Goal: Information Seeking & Learning: Find specific fact

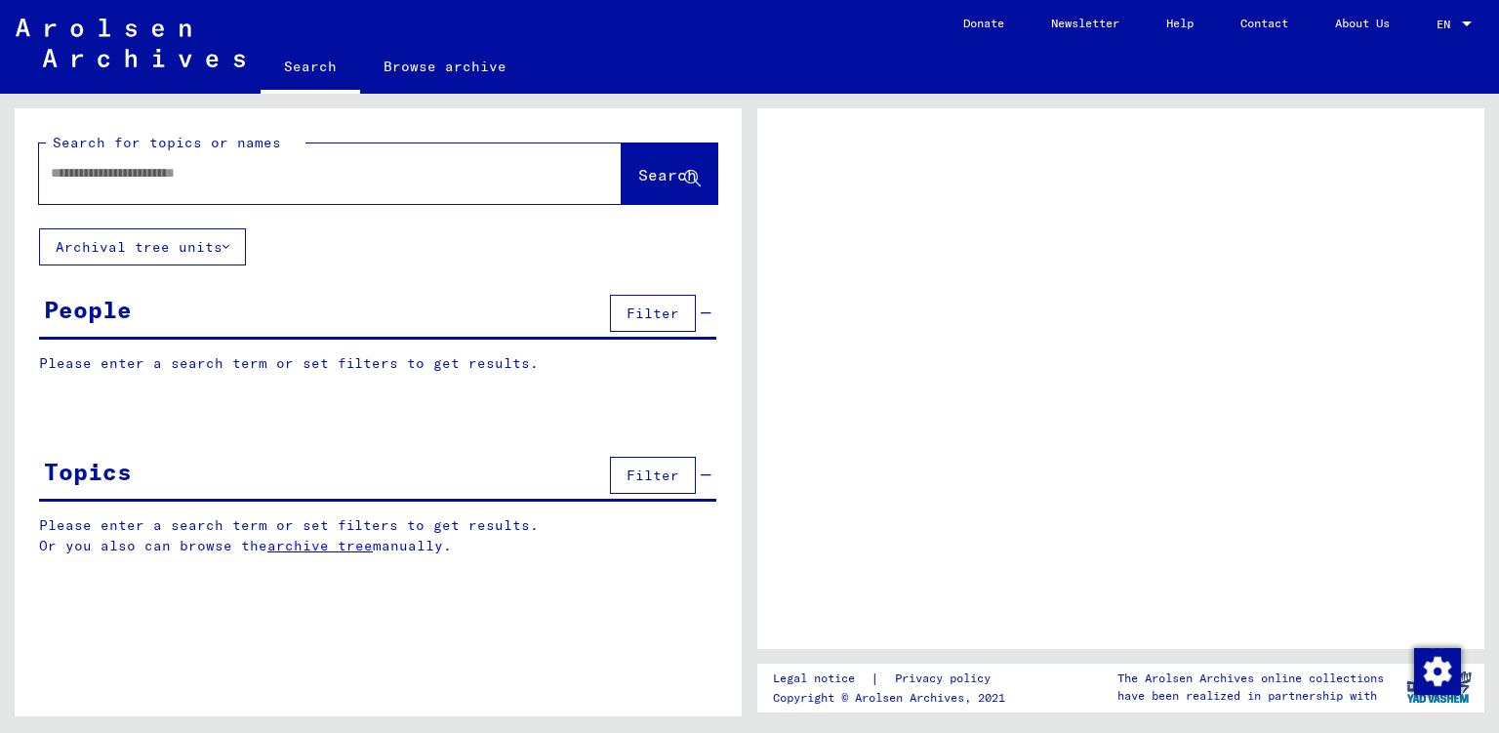
click at [281, 182] on input "text" at bounding box center [313, 173] width 524 height 20
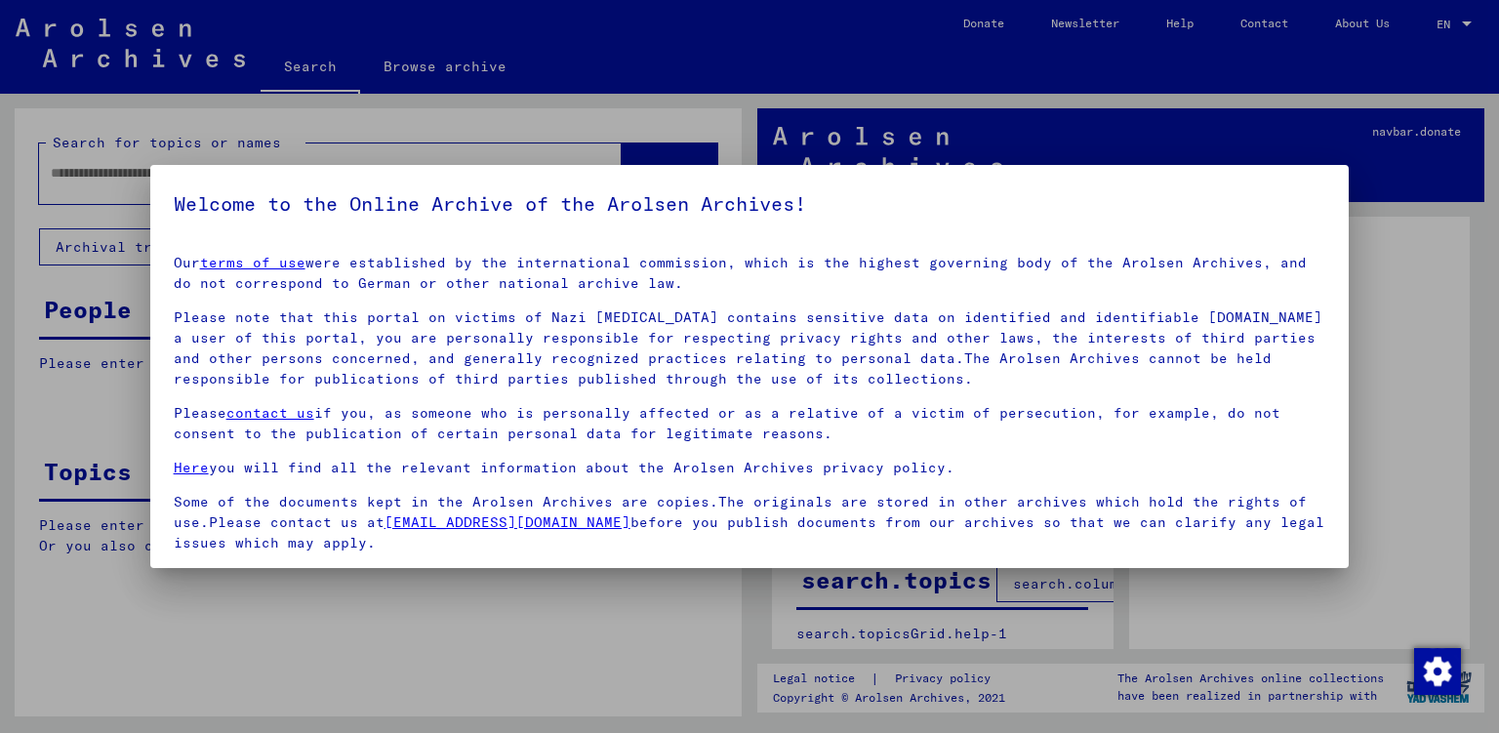
scroll to position [139, 0]
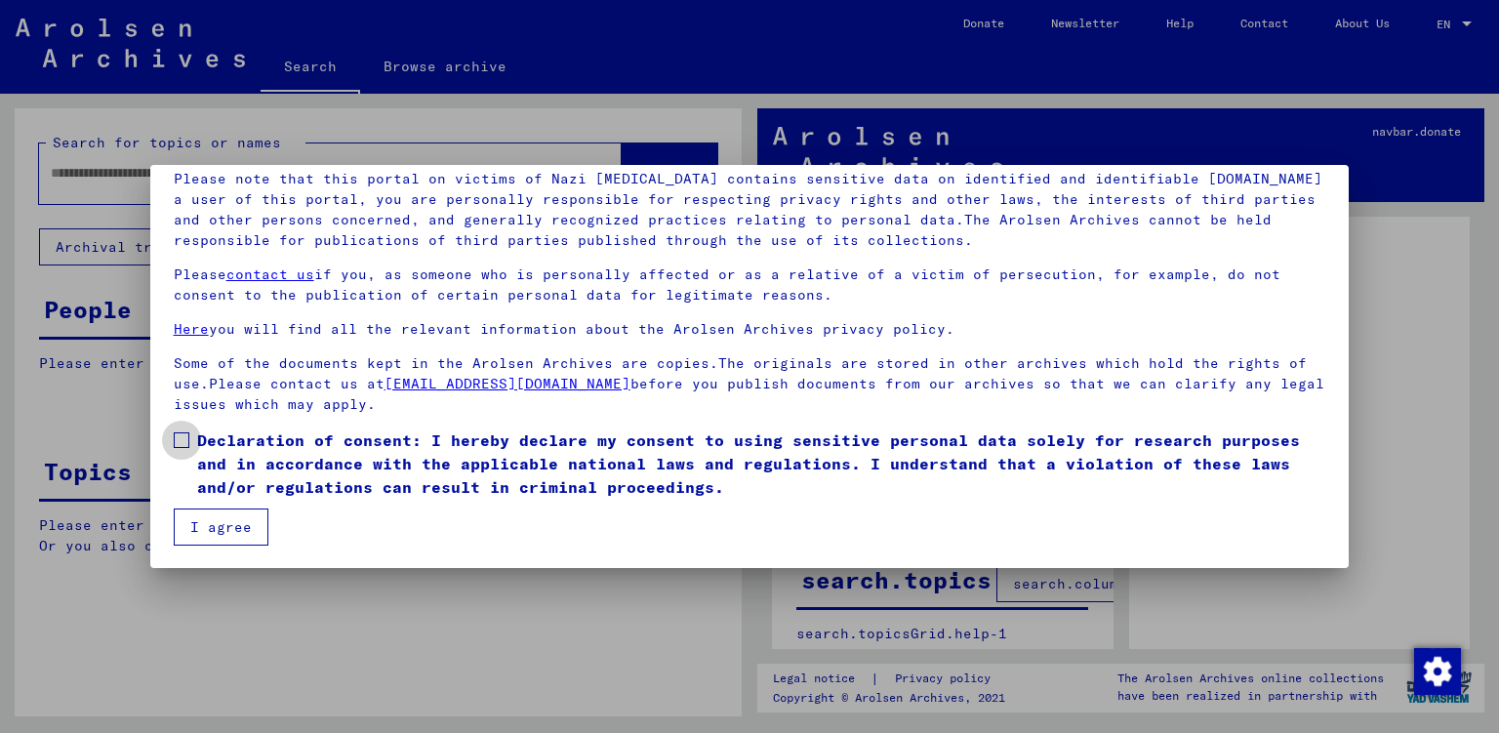
click at [200, 443] on span "Declaration of consent: I hereby declare my consent to using sensitive personal…" at bounding box center [761, 464] width 1129 height 70
click at [170, 436] on mat-dialog-content "Our terms of use were established by the international commission, which is the…" at bounding box center [750, 323] width 1200 height 445
click at [178, 436] on span at bounding box center [182, 440] width 16 height 16
click at [218, 527] on button "I agree" at bounding box center [221, 527] width 95 height 37
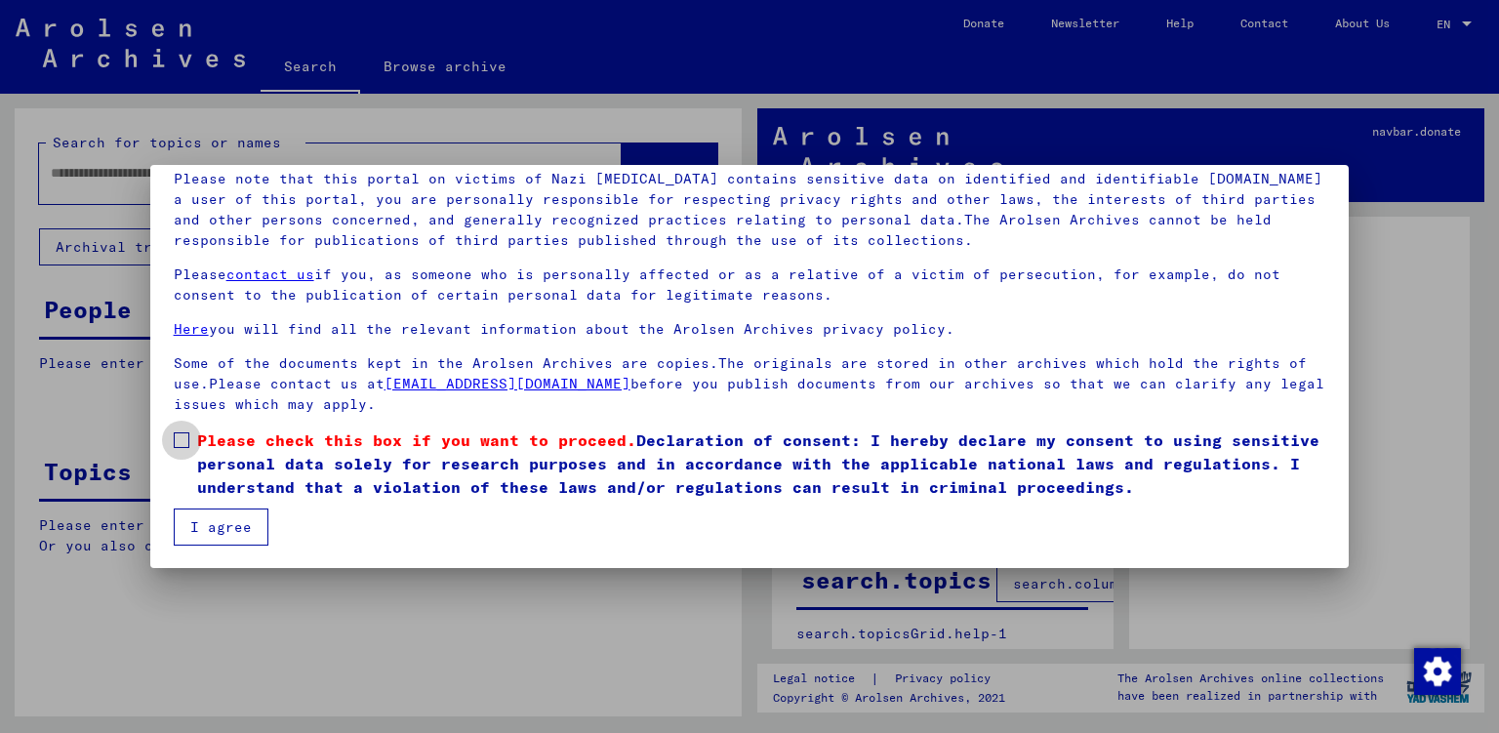
click at [179, 448] on label "Please check this box if you want to proceed. Declaration of consent: I hereby …" at bounding box center [750, 464] width 1153 height 70
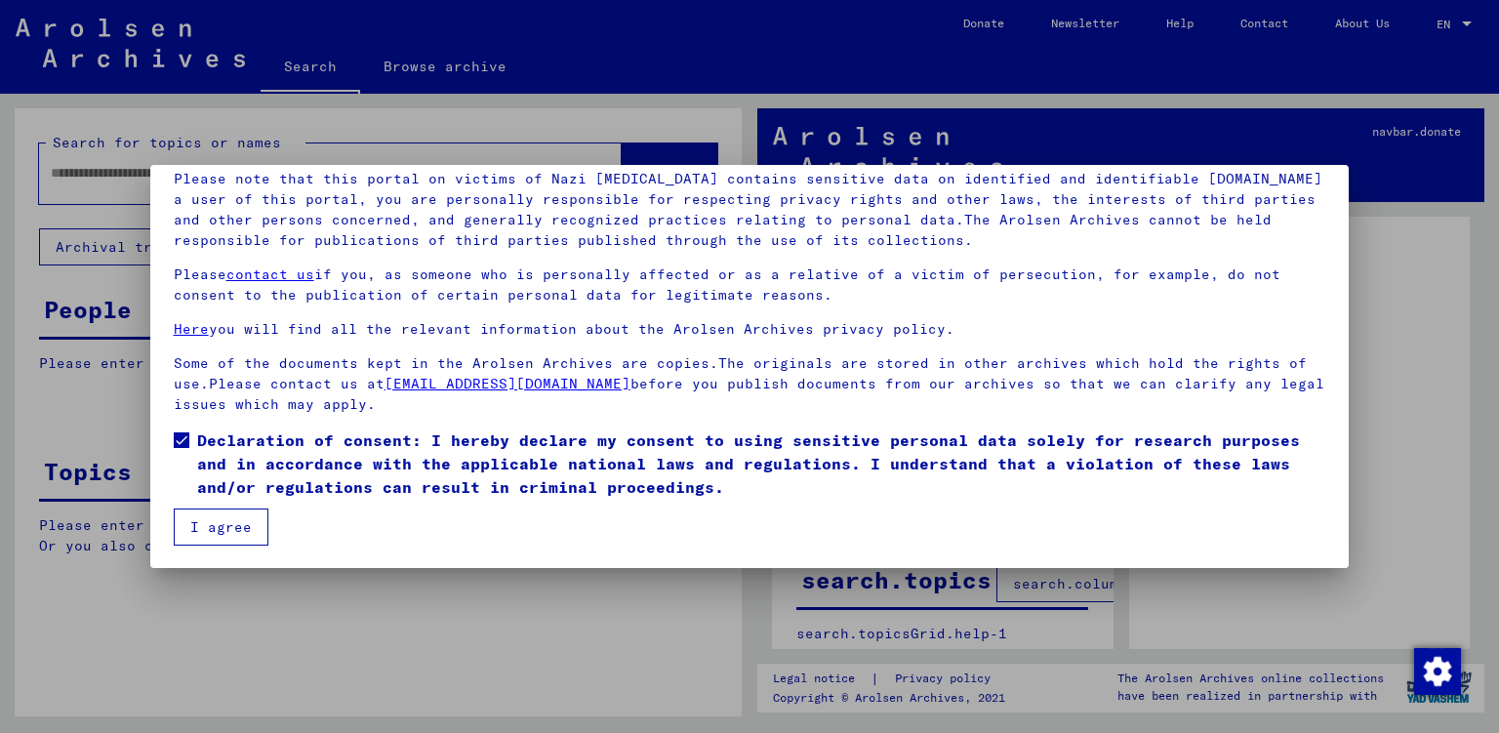
click at [236, 539] on button "I agree" at bounding box center [221, 527] width 95 height 37
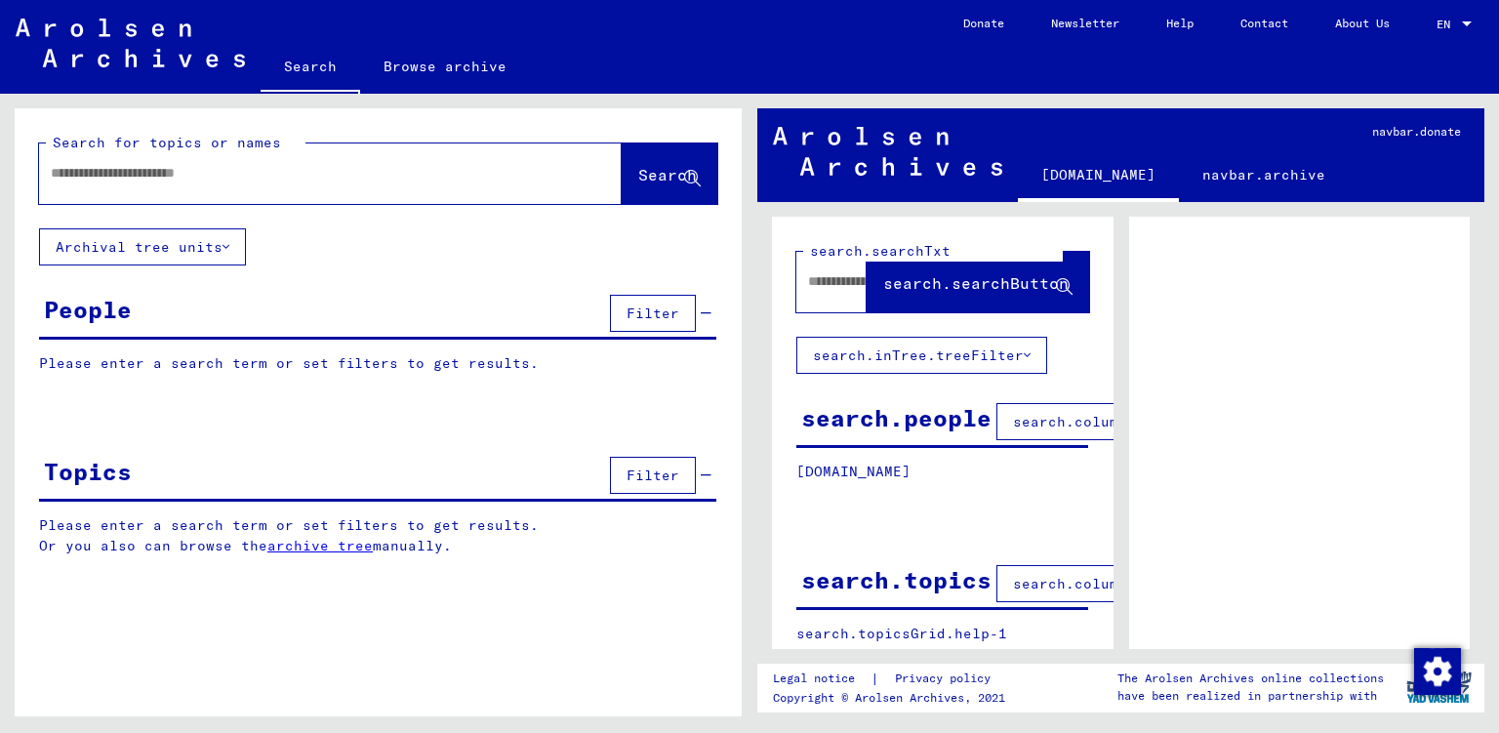
click at [214, 178] on input "text" at bounding box center [313, 173] width 524 height 20
paste input "**********"
type input "**********"
click at [638, 176] on span "Search" at bounding box center [667, 175] width 59 height 20
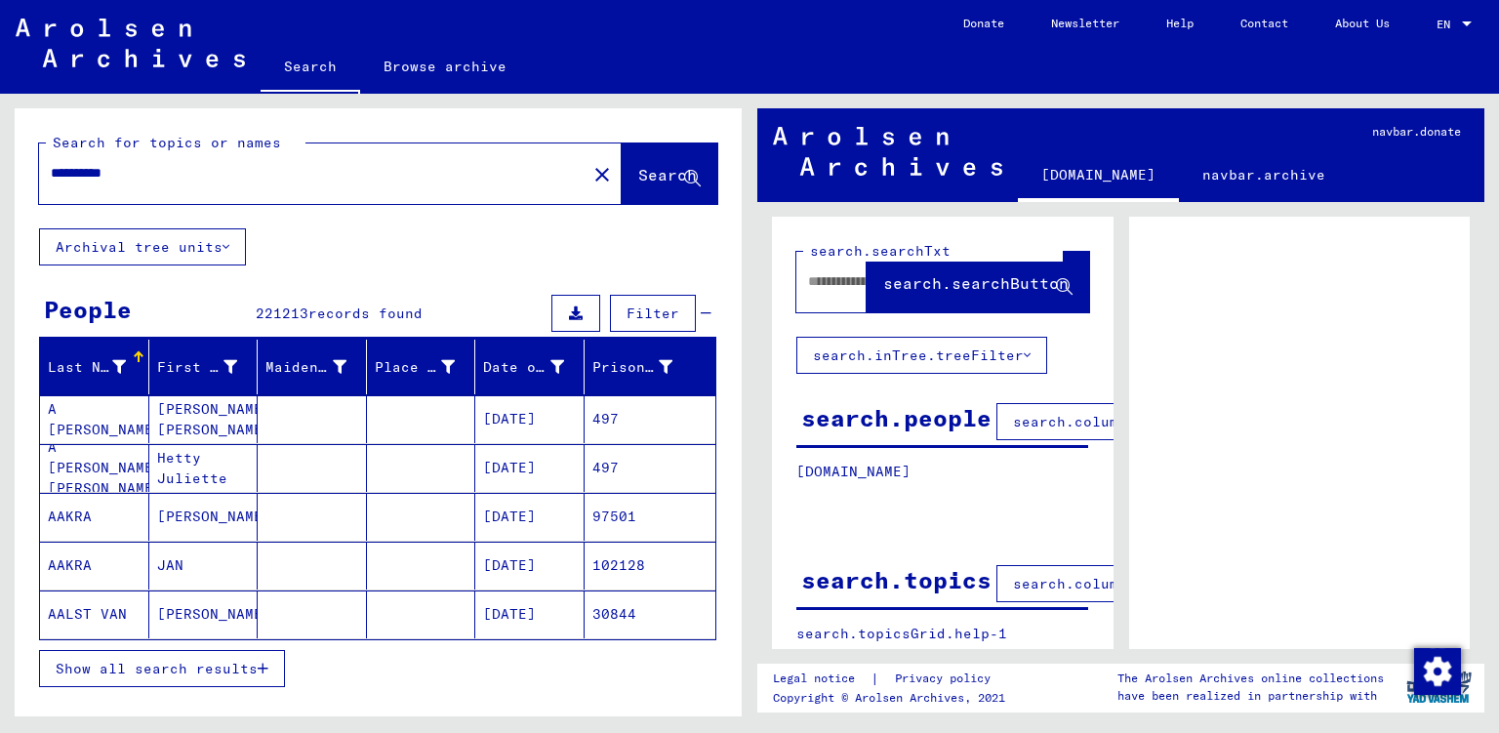
click at [238, 651] on button "Show all search results" at bounding box center [162, 668] width 246 height 37
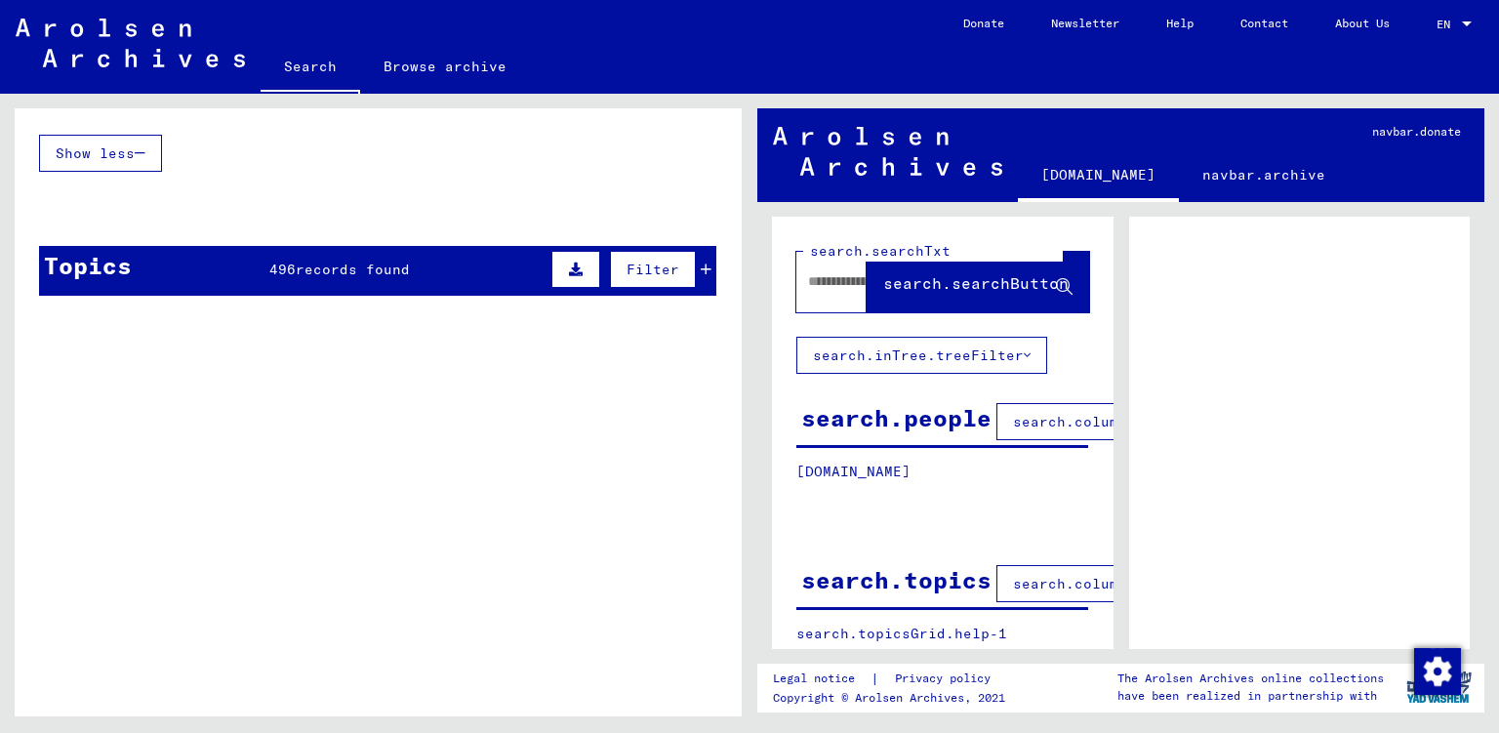
scroll to position [1545, 0]
click at [713, 253] on div "Topics 496 records found Filter" at bounding box center [377, 272] width 677 height 50
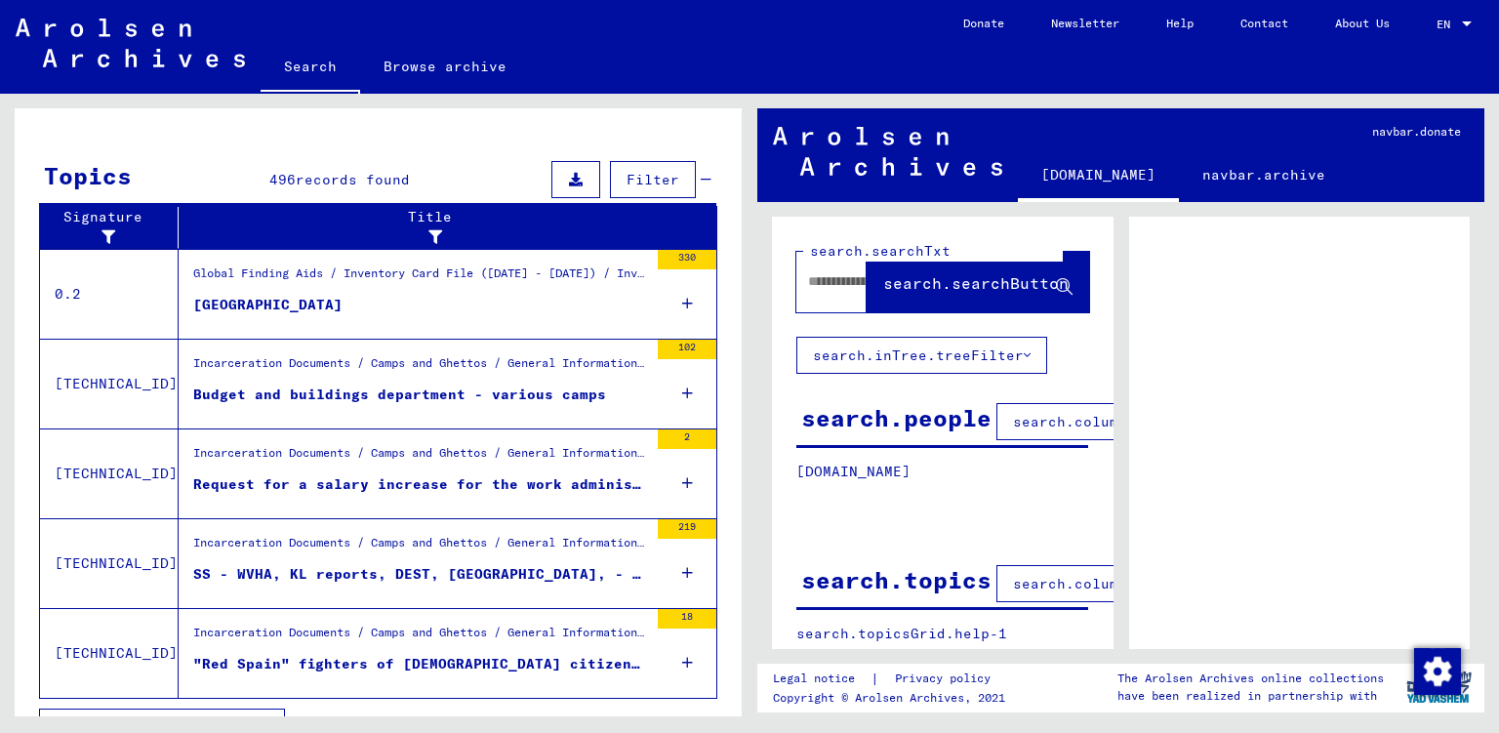
scroll to position [1659, 0]
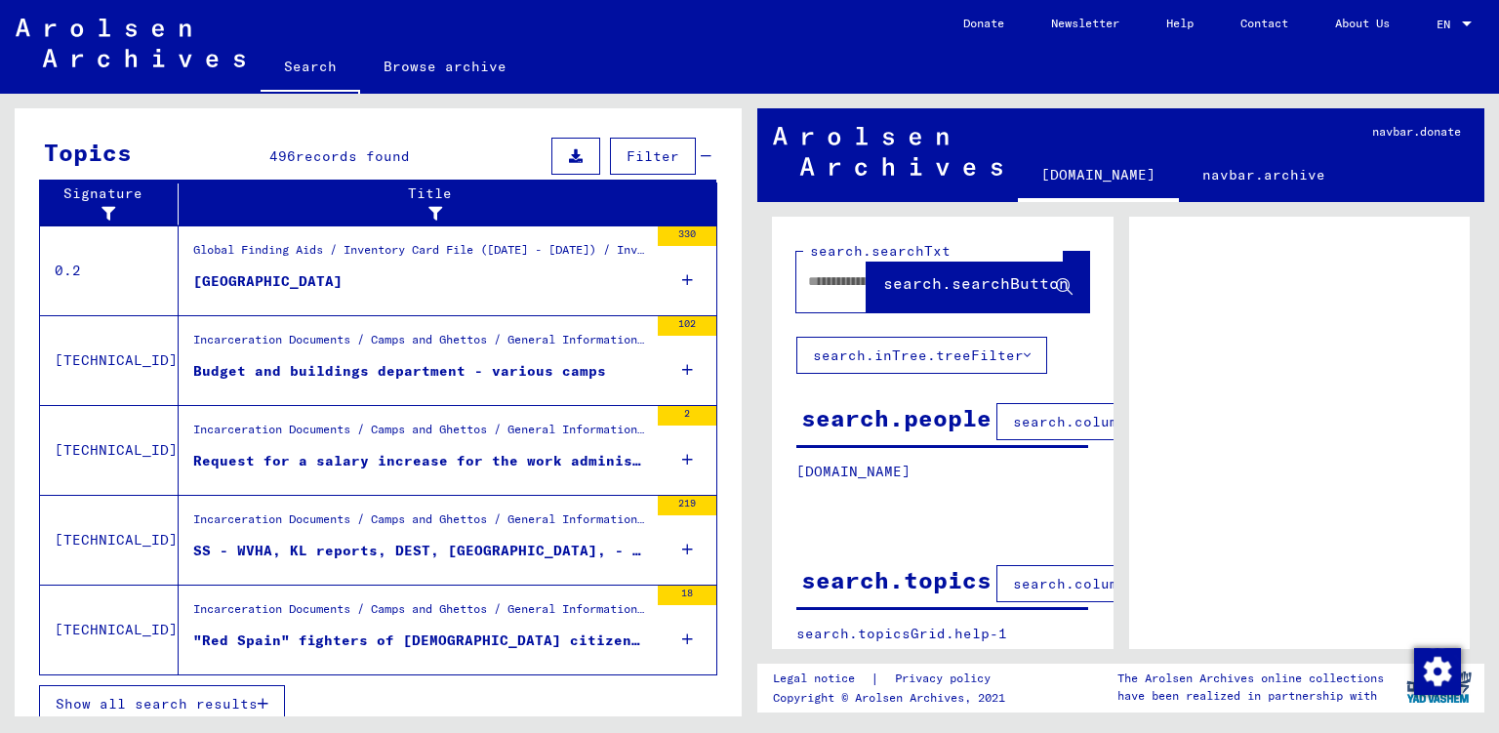
click at [105, 699] on button "Show all search results" at bounding box center [162, 703] width 246 height 37
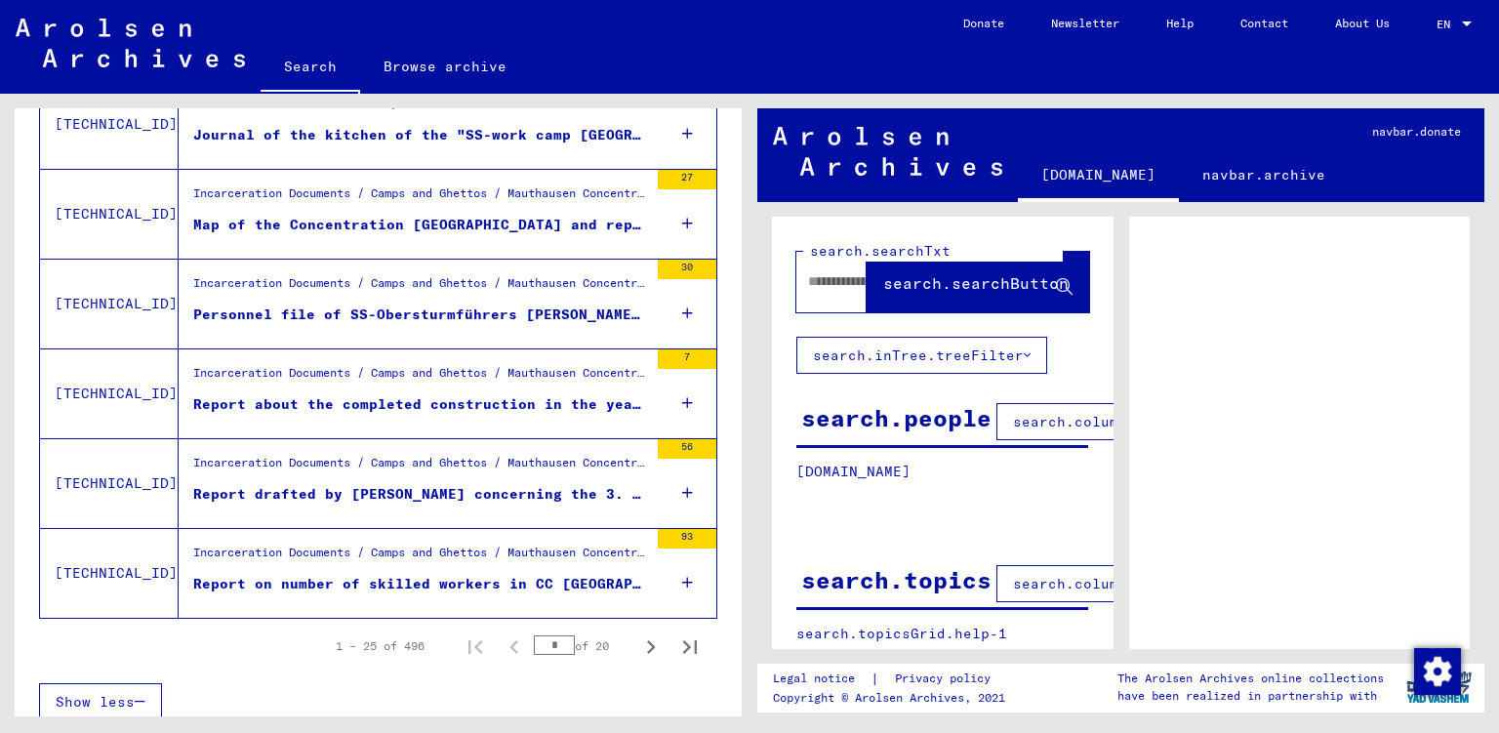
scroll to position [2129, 0]
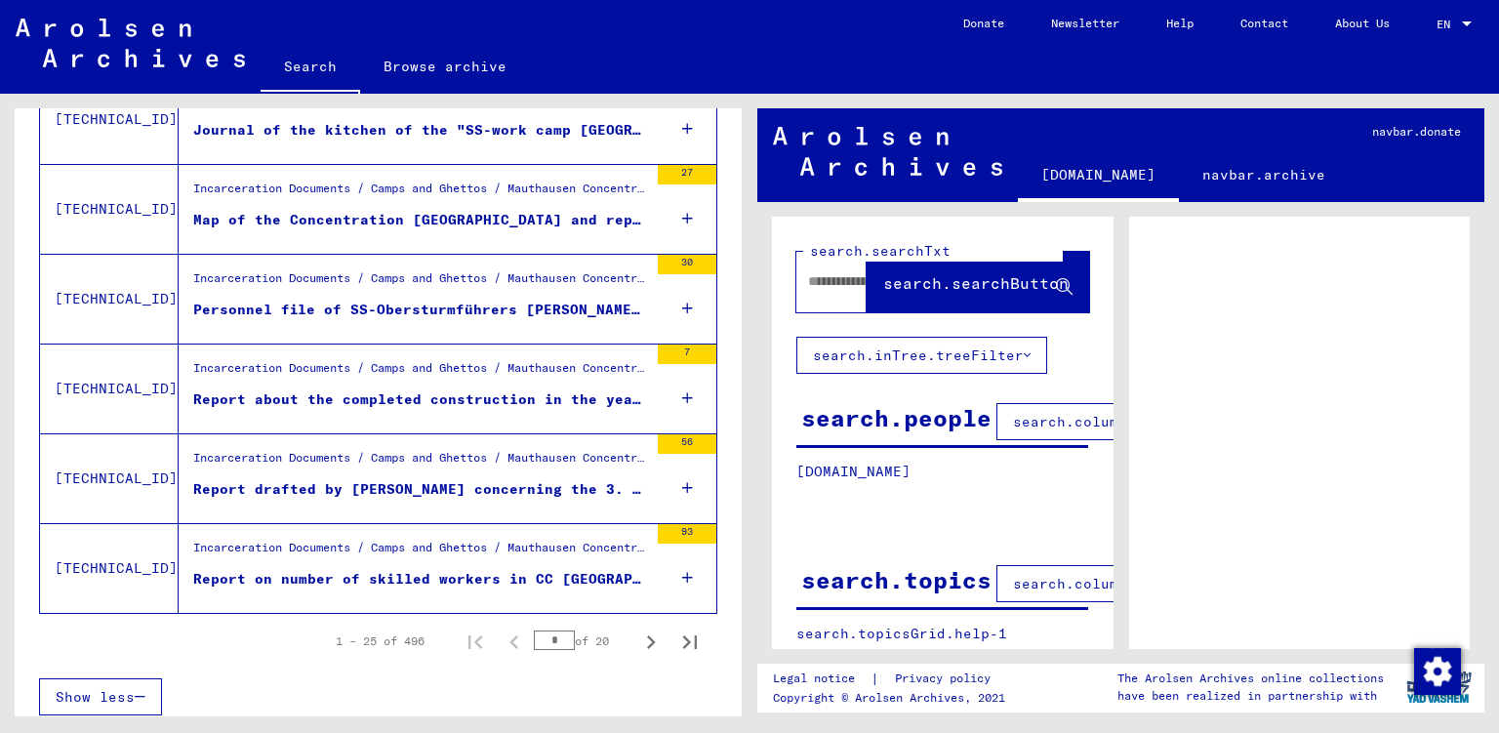
click at [368, 574] on div "Report on number of skilled workers in CC [GEOGRAPHIC_DATA]/ [MEDICAL_DATA] [GE…" at bounding box center [420, 579] width 455 height 20
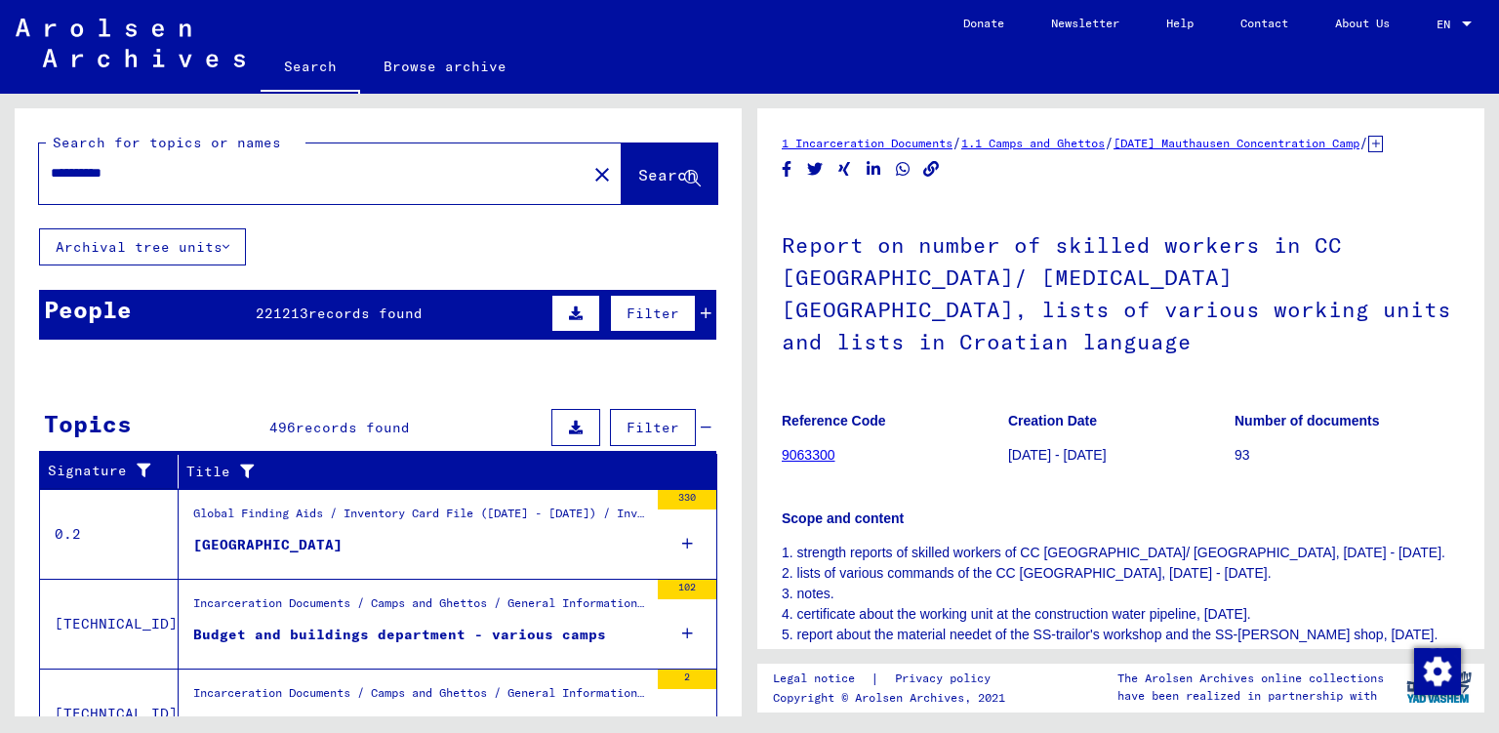
click at [708, 316] on icon at bounding box center [706, 314] width 11 height 14
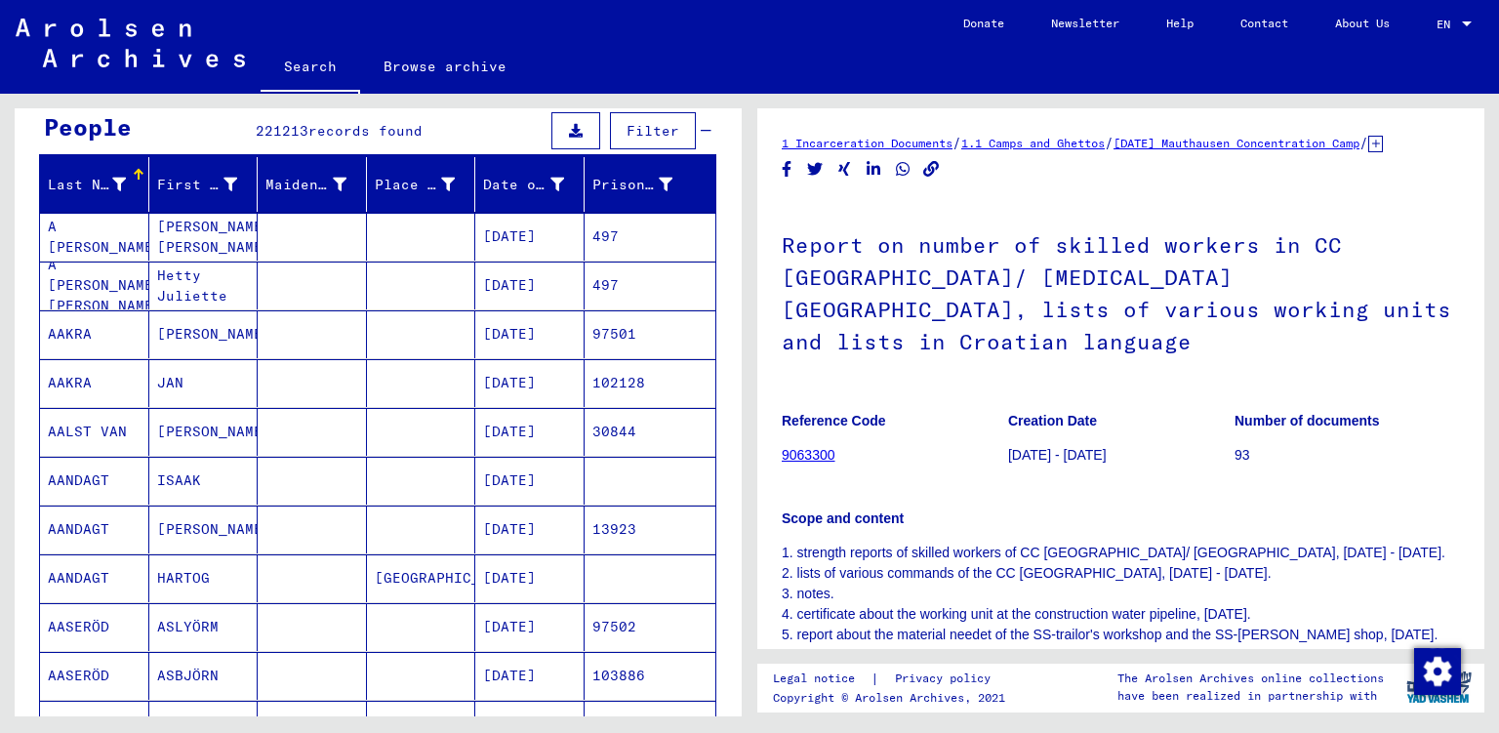
scroll to position [184, 0]
